Goal: Find specific page/section: Find specific page/section

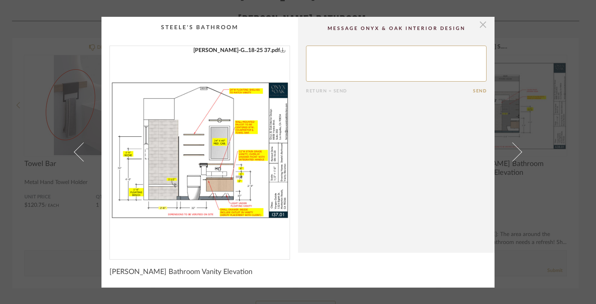
click at [483, 29] on span "button" at bounding box center [483, 25] width 16 height 16
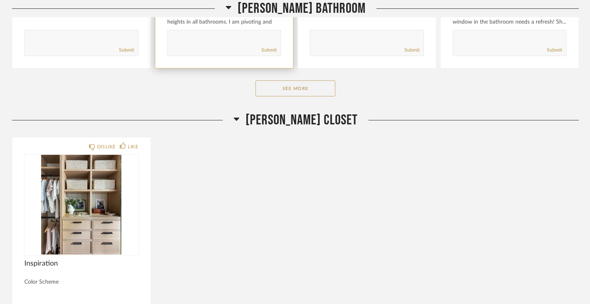
scroll to position [7548, 0]
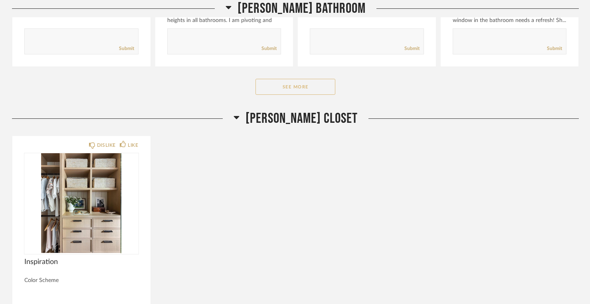
click at [291, 95] on button "See More" at bounding box center [296, 87] width 80 height 16
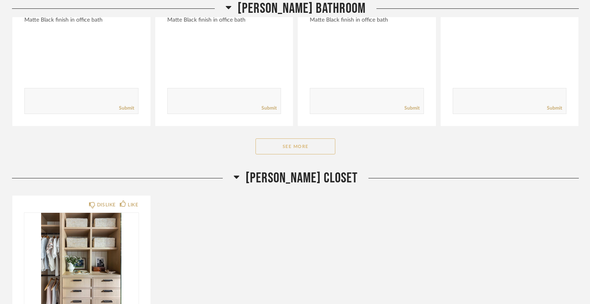
scroll to position [8516, 0]
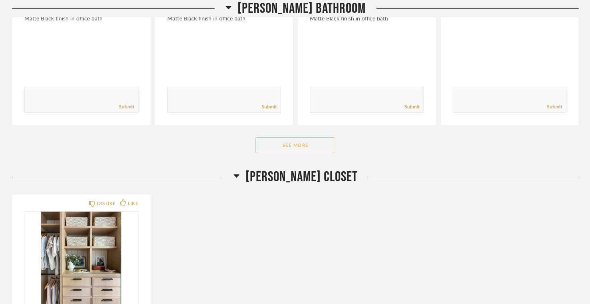
click at [292, 149] on button "See More" at bounding box center [296, 145] width 80 height 16
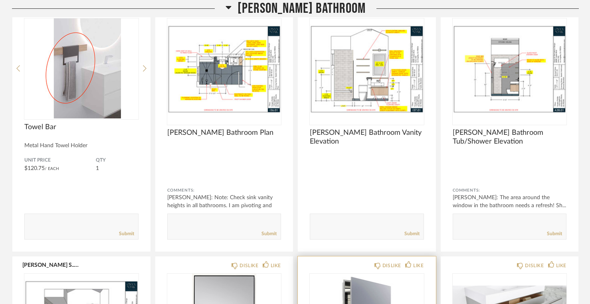
scroll to position [7363, 0]
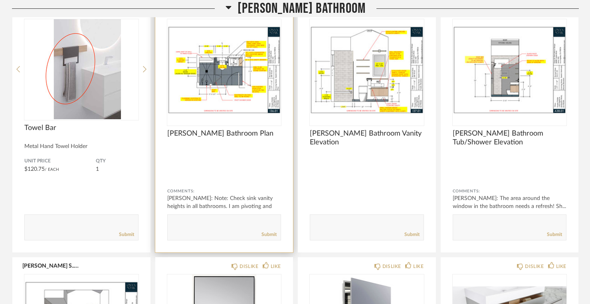
click at [228, 89] on img "0" at bounding box center [224, 69] width 114 height 100
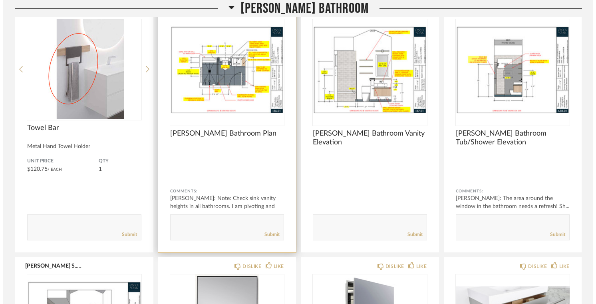
scroll to position [0, 0]
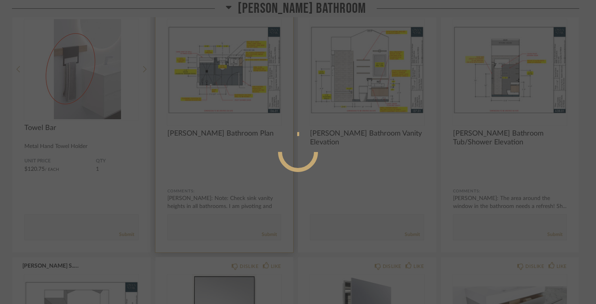
click at [228, 89] on div at bounding box center [298, 152] width 596 height 304
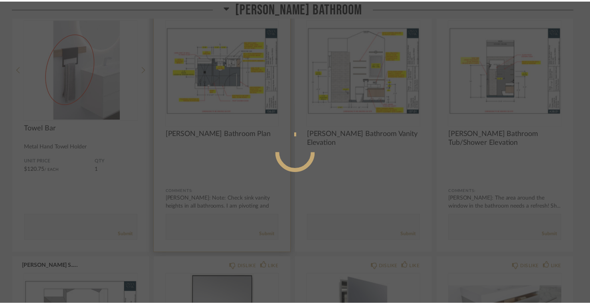
scroll to position [7363, 0]
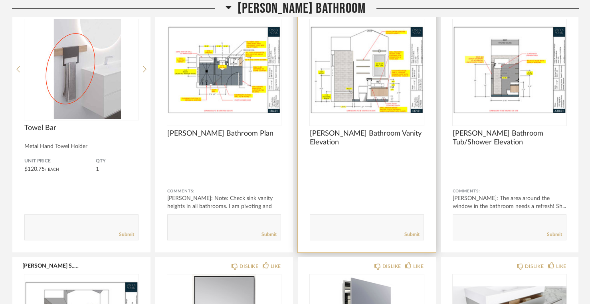
click at [373, 96] on img "0" at bounding box center [367, 69] width 114 height 100
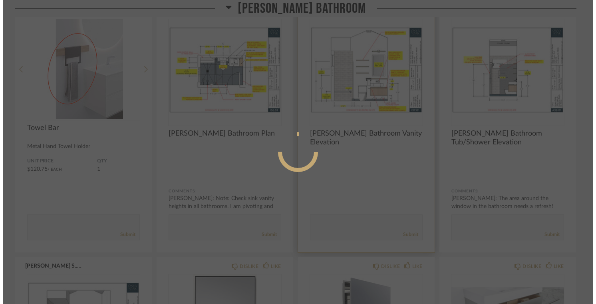
scroll to position [0, 0]
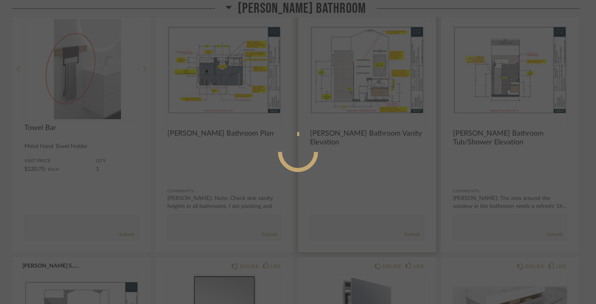
click at [373, 96] on div at bounding box center [298, 152] width 596 height 304
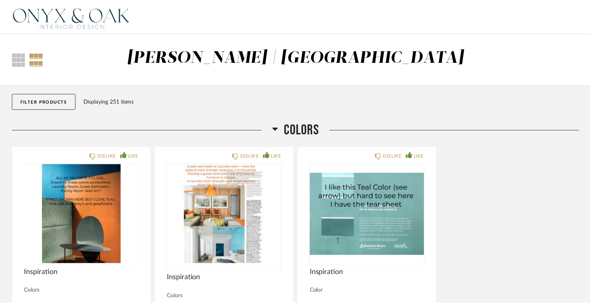
scroll to position [7363, 0]
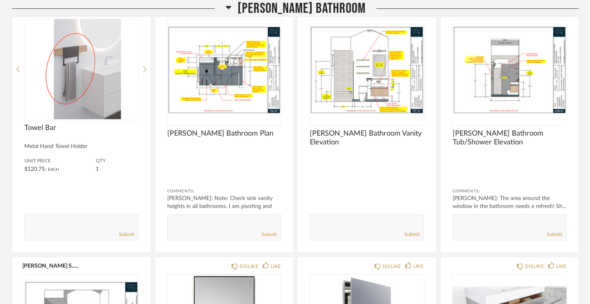
click at [373, 96] on img "0" at bounding box center [367, 69] width 114 height 100
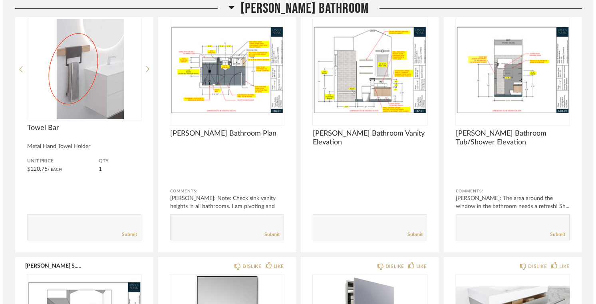
scroll to position [0, 0]
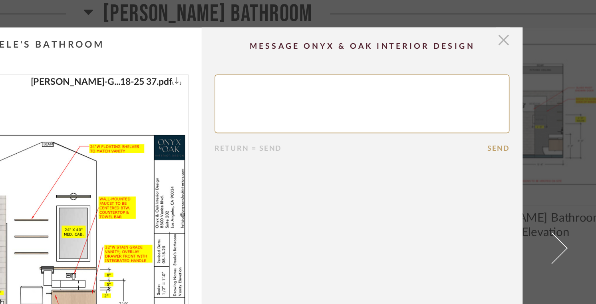
click at [480, 27] on span "button" at bounding box center [483, 25] width 16 height 16
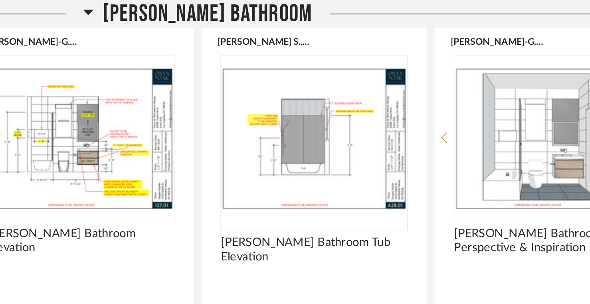
scroll to position [6752, 0]
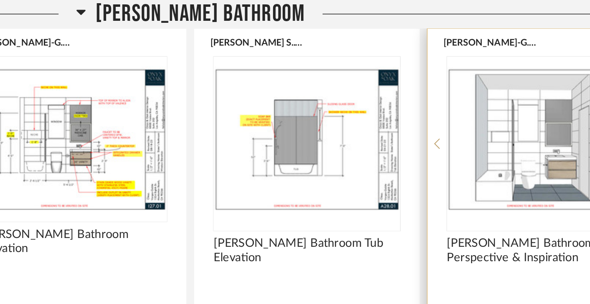
click at [521, 97] on img "0" at bounding box center [510, 85] width 114 height 100
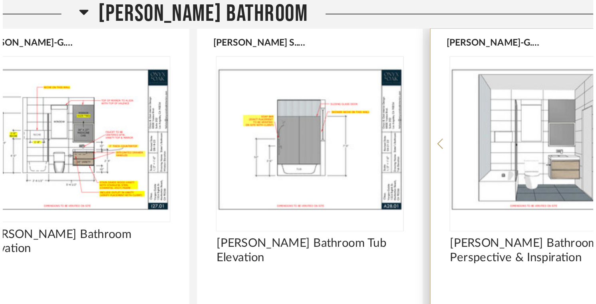
scroll to position [0, 0]
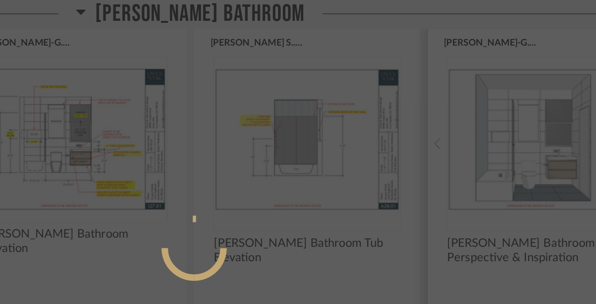
click at [521, 97] on div at bounding box center [298, 152] width 596 height 304
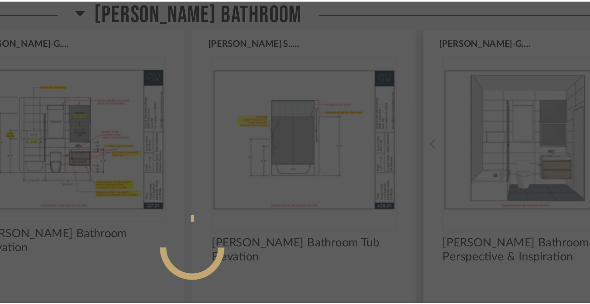
scroll to position [6752, 0]
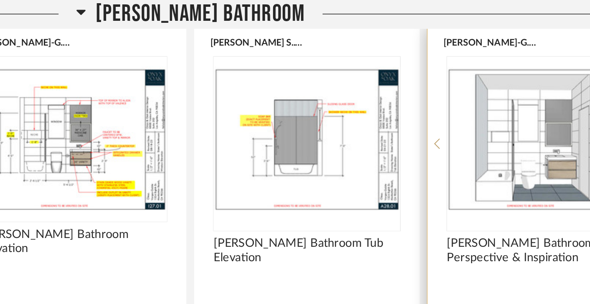
click at [508, 97] on img "0" at bounding box center [510, 85] width 114 height 100
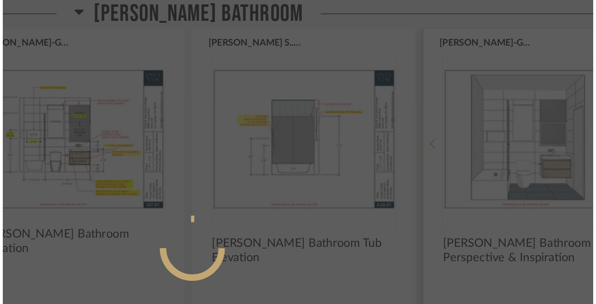
scroll to position [0, 0]
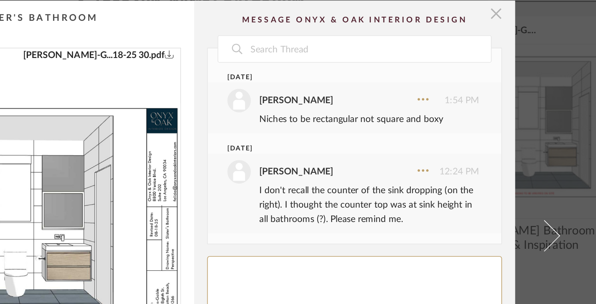
click at [480, 15] on span "button" at bounding box center [483, 16] width 16 height 16
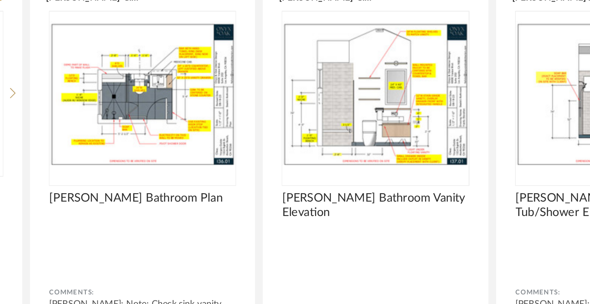
scroll to position [7258, 0]
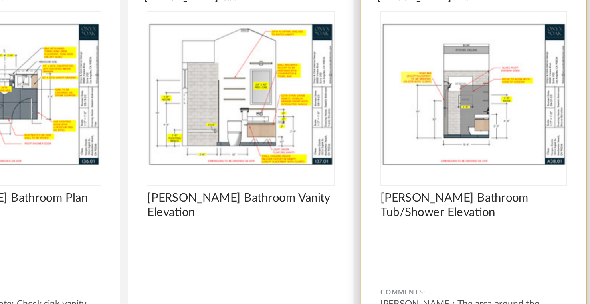
click at [514, 197] on img "0" at bounding box center [510, 173] width 114 height 100
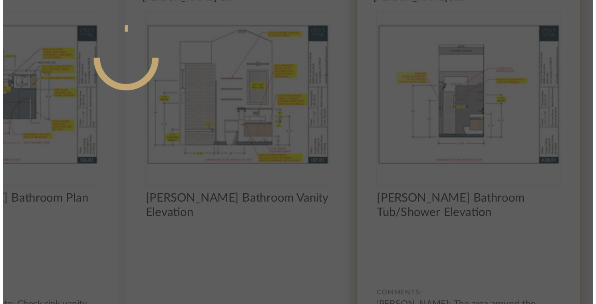
scroll to position [0, 0]
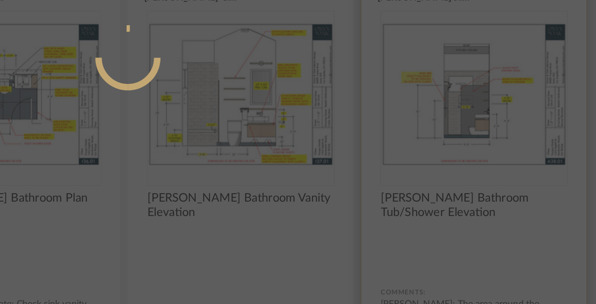
click at [514, 197] on div at bounding box center [298, 152] width 596 height 304
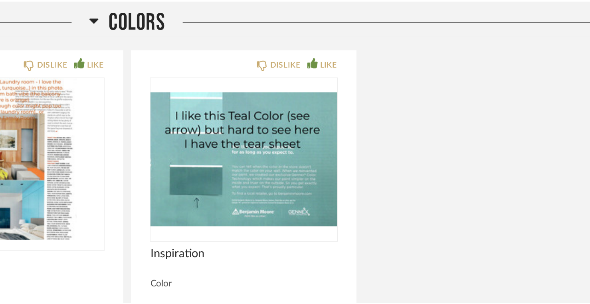
scroll to position [7258, 0]
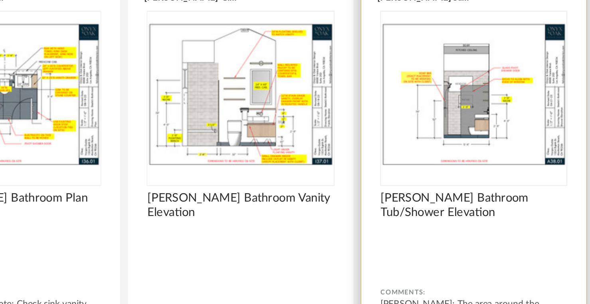
click at [507, 198] on img "0" at bounding box center [510, 173] width 114 height 100
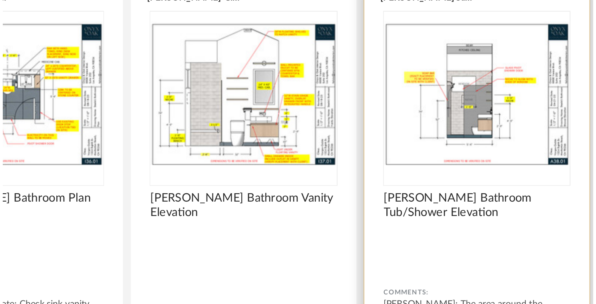
scroll to position [0, 0]
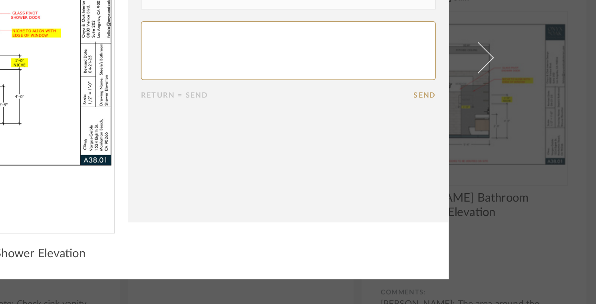
drag, startPoint x: 373, startPoint y: 216, endPoint x: 427, endPoint y: 217, distance: 54.3
click at [428, 217] on cpp-summary-comments "Date [DATE] [PERSON_NAME] 9:31 PM The area around the window in the bathroom ne…" at bounding box center [396, 135] width 197 height 236
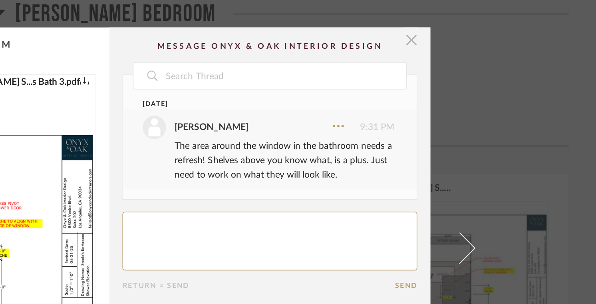
click at [476, 28] on span "button" at bounding box center [483, 25] width 16 height 16
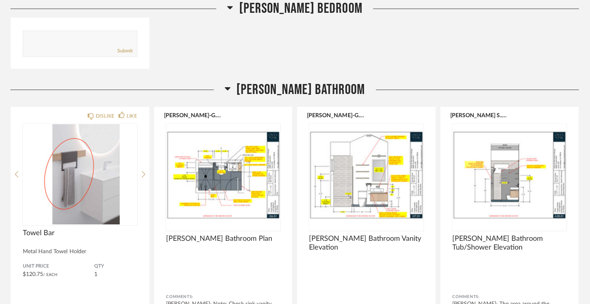
scroll to position [7258, 0]
